Goal: Transaction & Acquisition: Purchase product/service

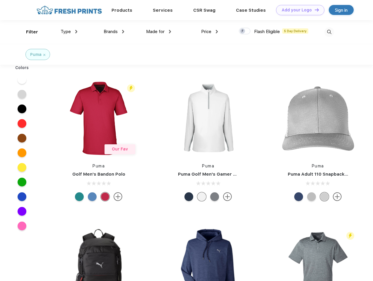
scroll to position [0, 0]
click at [298, 10] on link "Add your Logo Design Tool" at bounding box center [300, 10] width 48 height 10
click at [28, 32] on div "Filter" at bounding box center [32, 32] width 12 height 7
click at [69, 32] on span "Type" at bounding box center [66, 31] width 10 height 5
click at [114, 32] on span "Brands" at bounding box center [111, 31] width 14 height 5
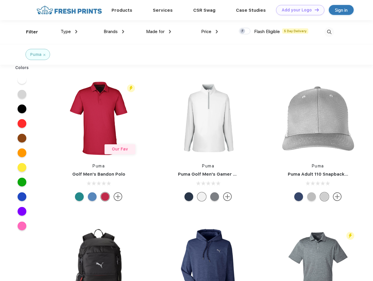
click at [159, 32] on span "Made for" at bounding box center [155, 31] width 18 height 5
click at [210, 32] on span "Price" at bounding box center [206, 31] width 10 height 5
click at [245, 31] on div at bounding box center [244, 31] width 11 height 6
click at [243, 31] on input "checkbox" at bounding box center [241, 30] width 4 height 4
click at [329, 32] on img at bounding box center [329, 32] width 10 height 10
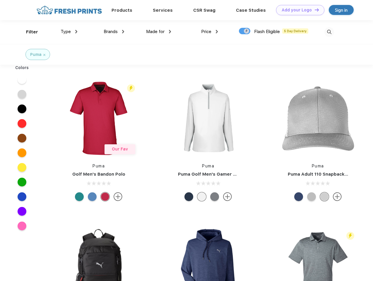
click at [22, 80] on div at bounding box center [22, 79] width 23 height 15
click at [22, 94] on div at bounding box center [22, 94] width 23 height 15
